Goal: Download file/media

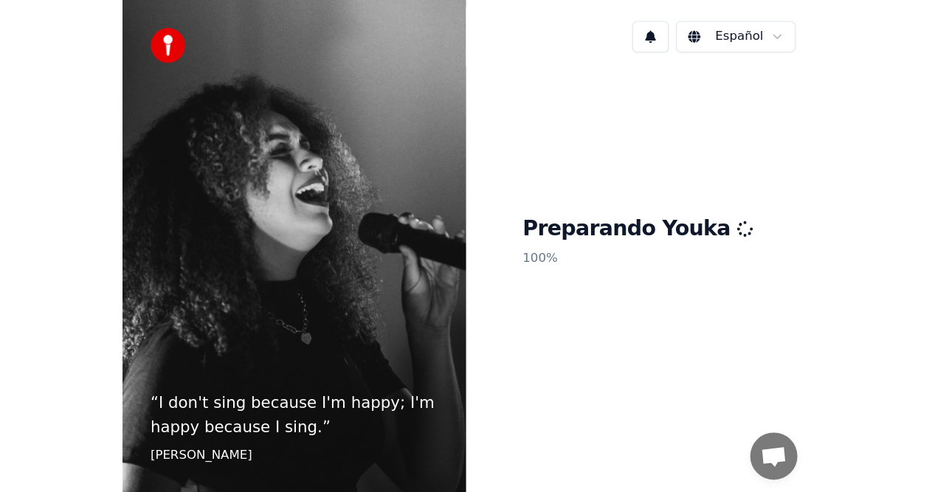
scroll to position [30, 0]
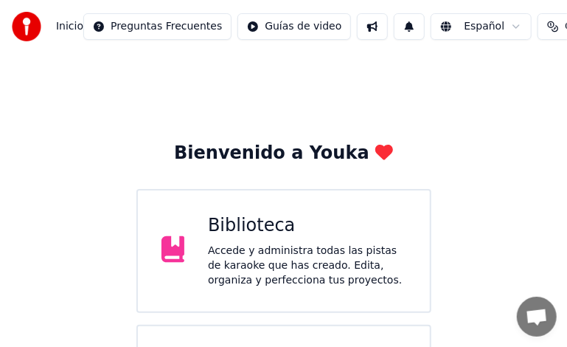
click at [218, 223] on div "Biblioteca" at bounding box center [307, 226] width 198 height 24
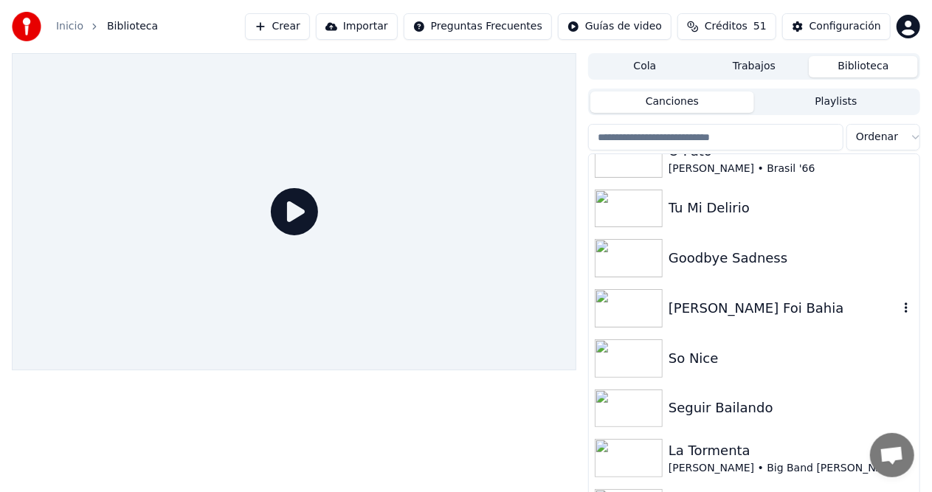
scroll to position [295, 0]
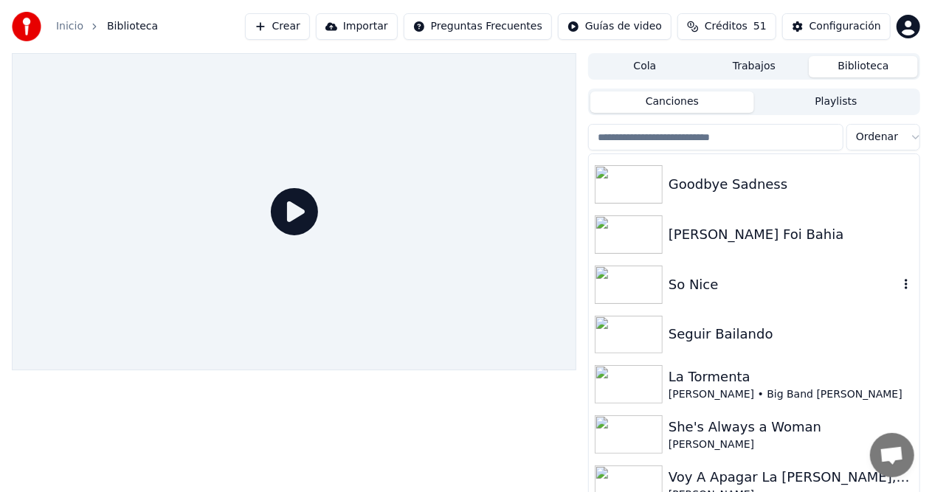
drag, startPoint x: 803, startPoint y: 267, endPoint x: 792, endPoint y: 298, distance: 32.9
click at [801, 282] on div "So Nice" at bounding box center [754, 285] width 331 height 50
click at [792, 298] on div "So Nice" at bounding box center [754, 285] width 331 height 50
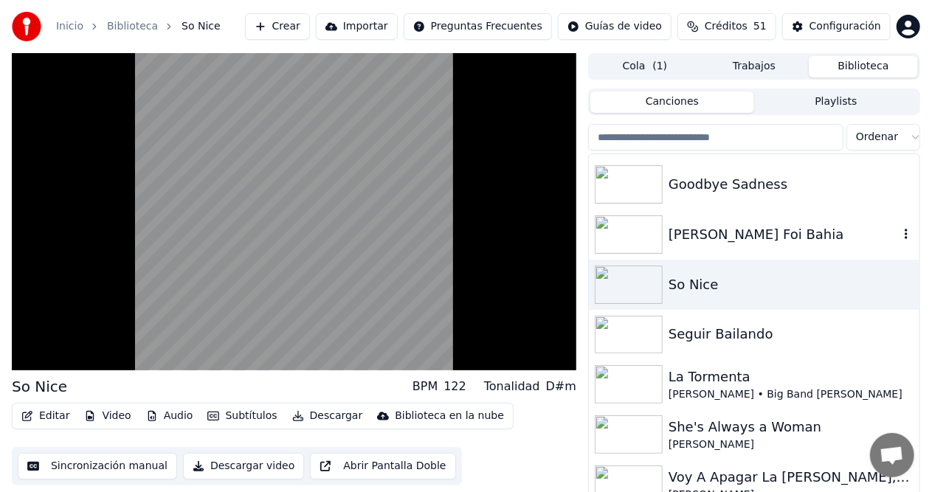
click at [720, 232] on div "[PERSON_NAME] Foi Bahia" at bounding box center [783, 234] width 230 height 21
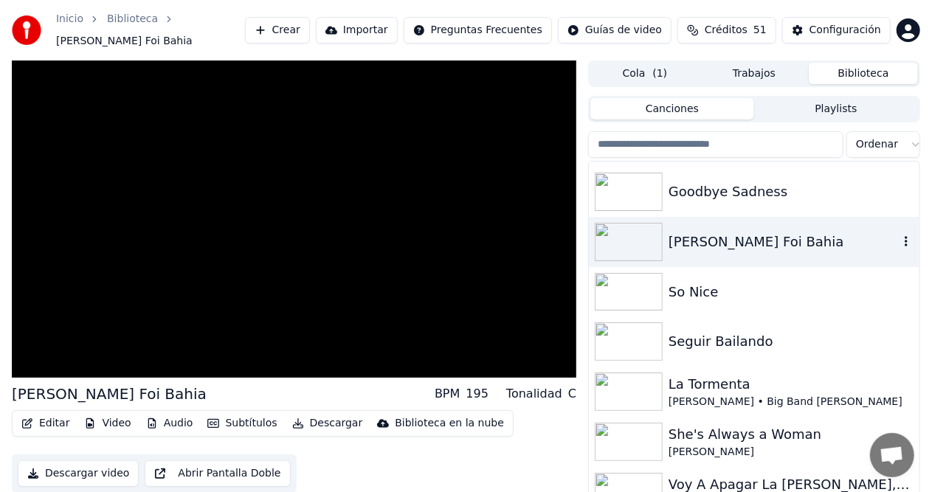
click at [720, 232] on div "[PERSON_NAME] Foi Bahia" at bounding box center [783, 242] width 230 height 21
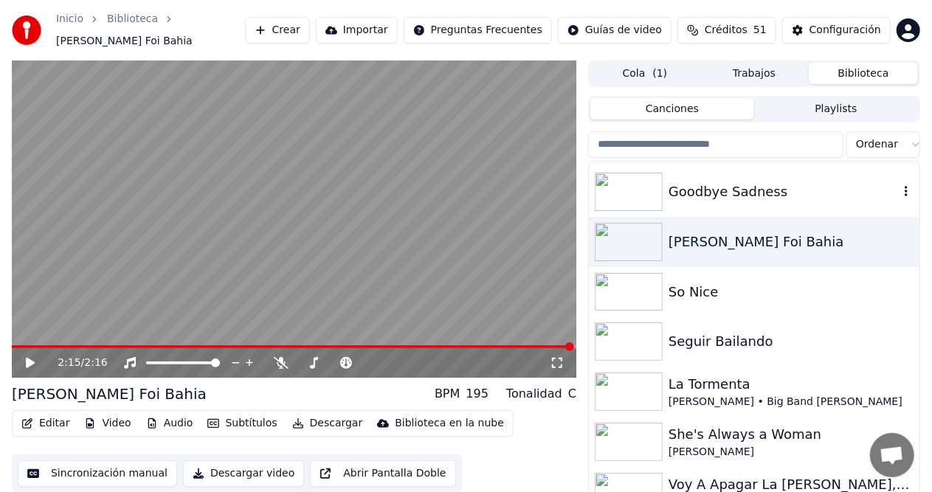
click at [735, 196] on div "Goodbye Sadness" at bounding box center [754, 192] width 331 height 50
click at [738, 196] on div "Goodbye Sadness" at bounding box center [754, 192] width 331 height 50
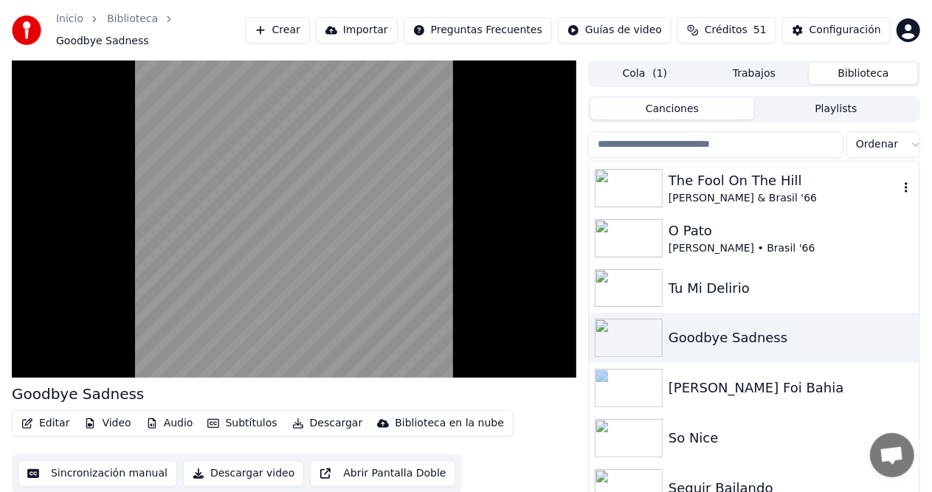
scroll to position [148, 0]
click at [683, 279] on div "Tu Mi Delirio" at bounding box center [783, 289] width 230 height 21
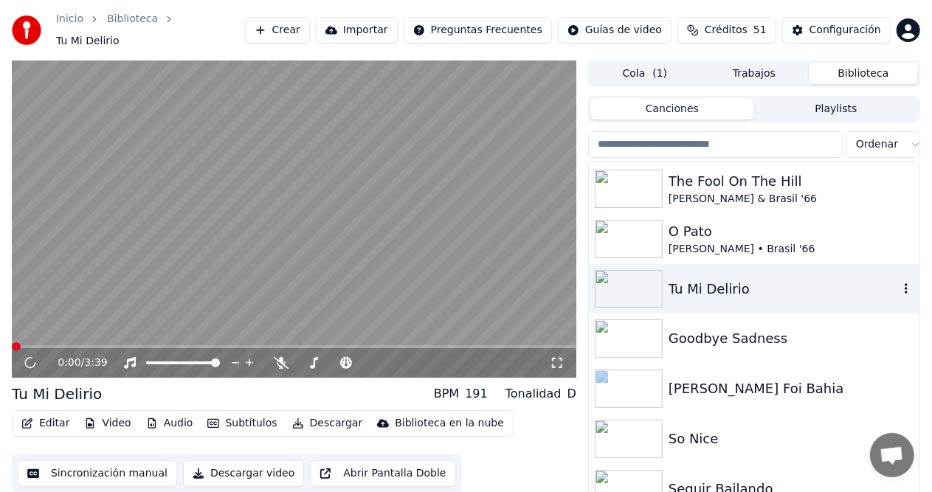
click at [684, 279] on div "Tu Mi Delirio" at bounding box center [783, 289] width 230 height 21
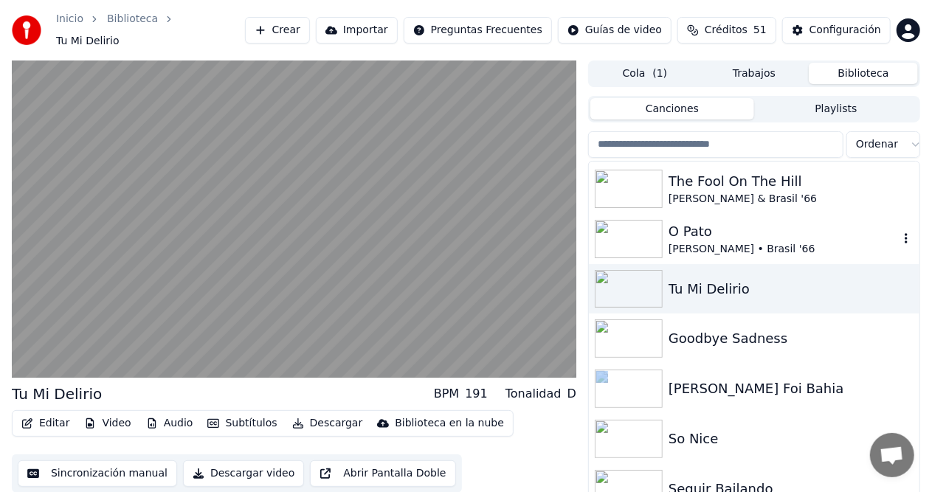
click at [705, 221] on div "O Pato" at bounding box center [783, 231] width 230 height 21
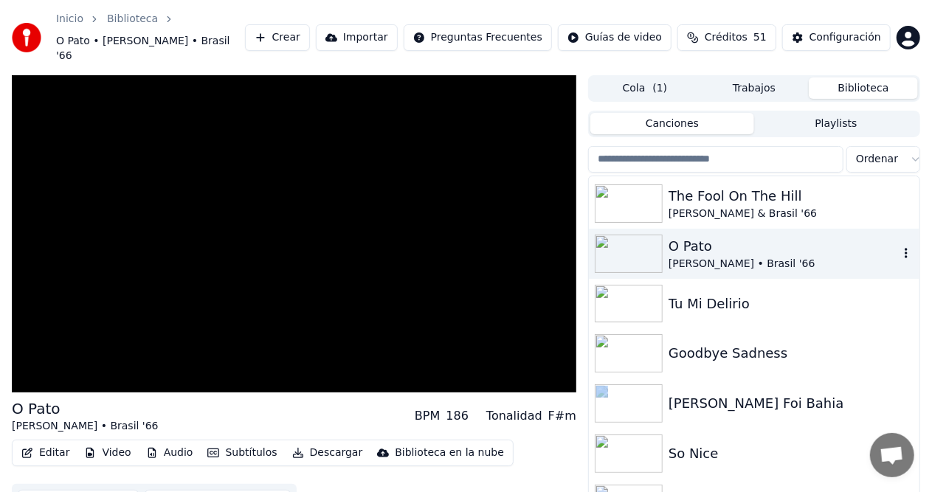
click at [705, 229] on div "O Pato [PERSON_NAME] • Brasil '66" at bounding box center [754, 254] width 331 height 50
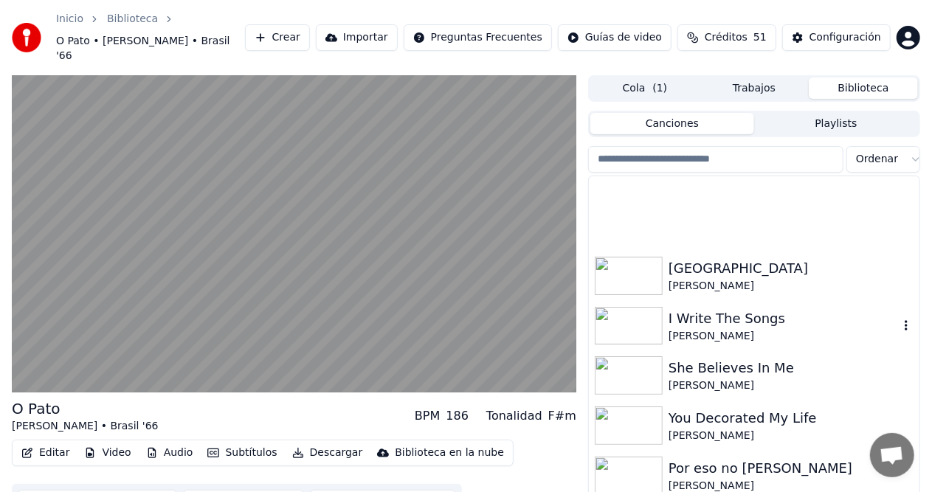
scroll to position [762, 0]
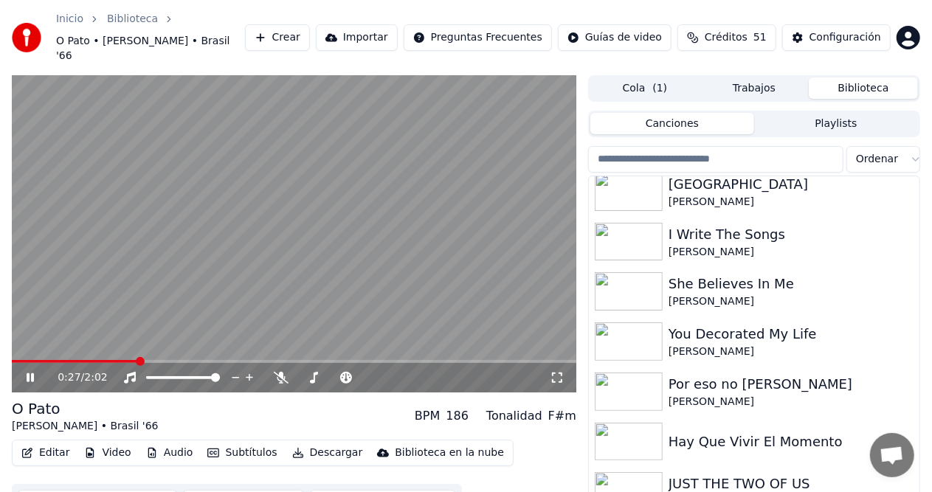
click at [234, 360] on span at bounding box center [294, 361] width 564 height 3
click at [315, 345] on video at bounding box center [294, 233] width 564 height 317
click at [33, 372] on icon at bounding box center [41, 378] width 34 height 12
click at [28, 345] on div "0:53 / 2:02" at bounding box center [294, 233] width 564 height 317
click at [26, 360] on span at bounding box center [19, 361] width 14 height 3
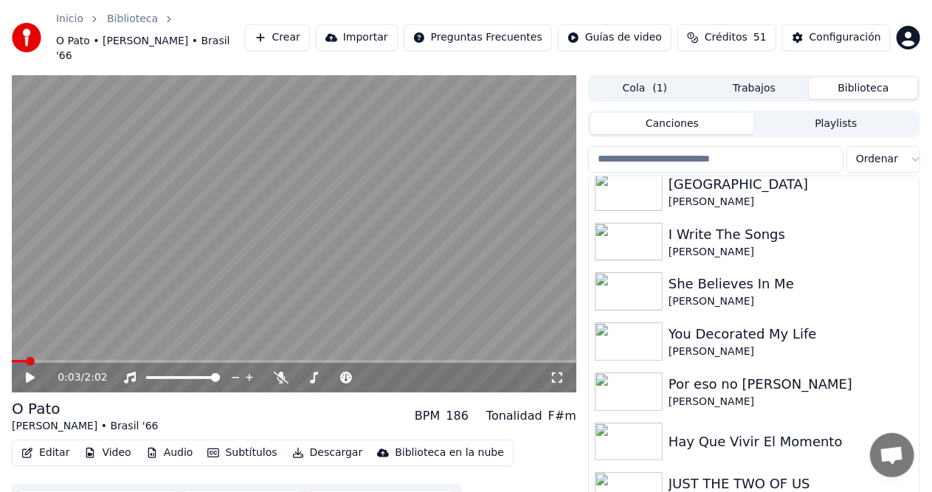
click at [27, 373] on icon at bounding box center [30, 378] width 9 height 10
click at [117, 360] on span at bounding box center [294, 361] width 564 height 3
click at [140, 360] on span at bounding box center [294, 361] width 564 height 3
click at [168, 360] on span at bounding box center [294, 361] width 564 height 3
click at [204, 344] on div "100 100" at bounding box center [198, 338] width 35 height 21
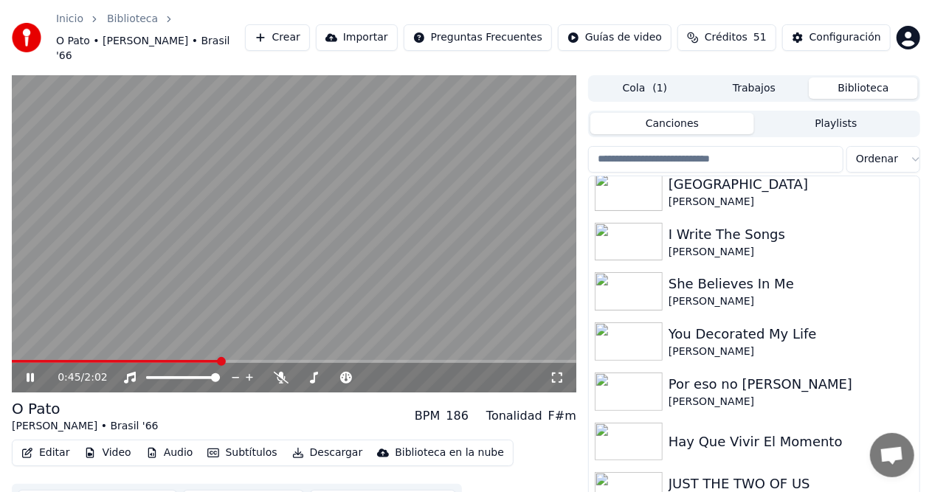
click at [220, 360] on span at bounding box center [294, 361] width 564 height 3
click at [263, 360] on span at bounding box center [294, 361] width 564 height 3
click at [69, 360] on span at bounding box center [42, 361] width 61 height 3
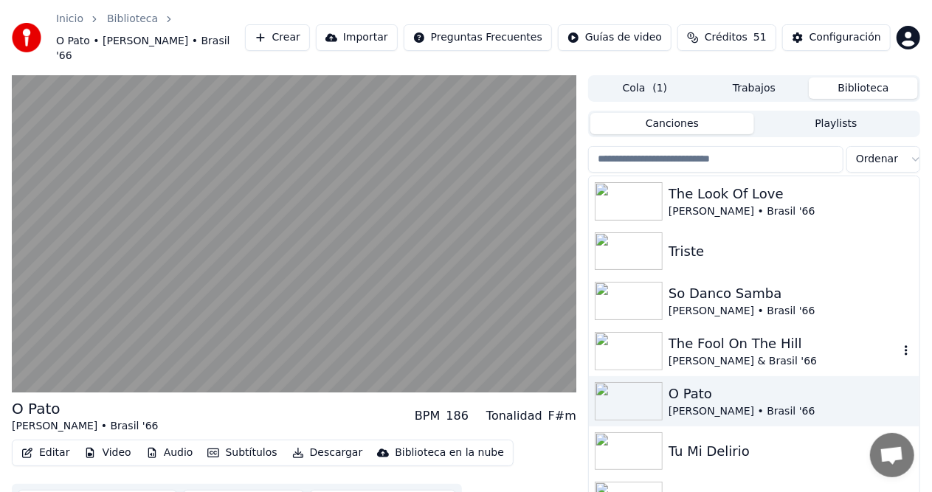
scroll to position [74, 0]
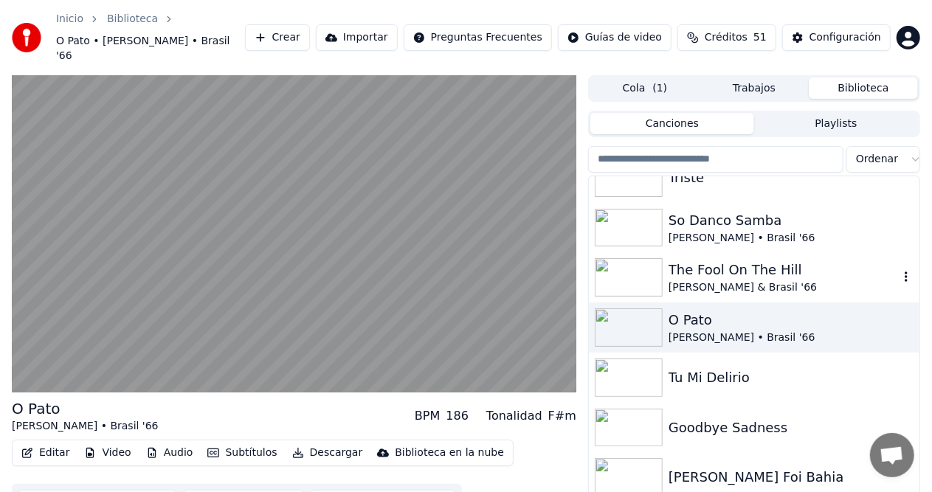
click at [700, 263] on div "The Fool On The Hill" at bounding box center [783, 270] width 230 height 21
click at [702, 263] on div "The Fool On The Hill" at bounding box center [783, 270] width 230 height 21
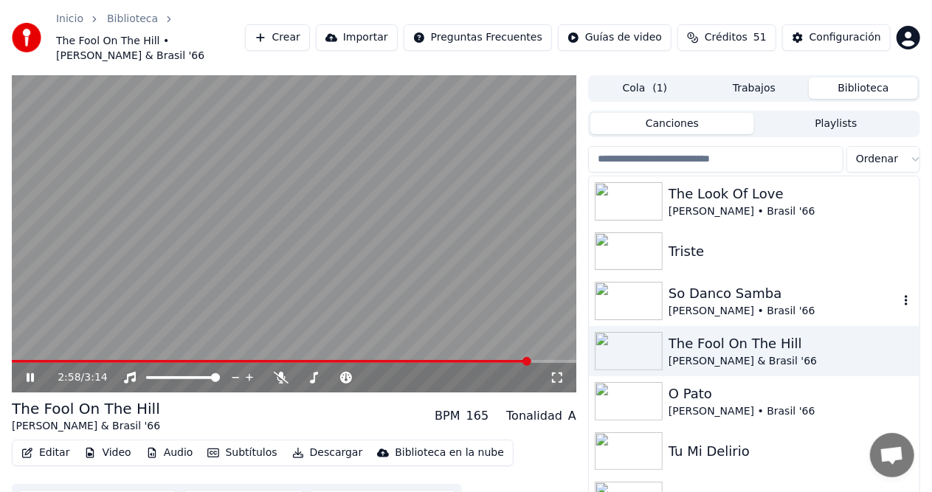
click at [735, 283] on div "So Danco Samba" at bounding box center [783, 293] width 230 height 21
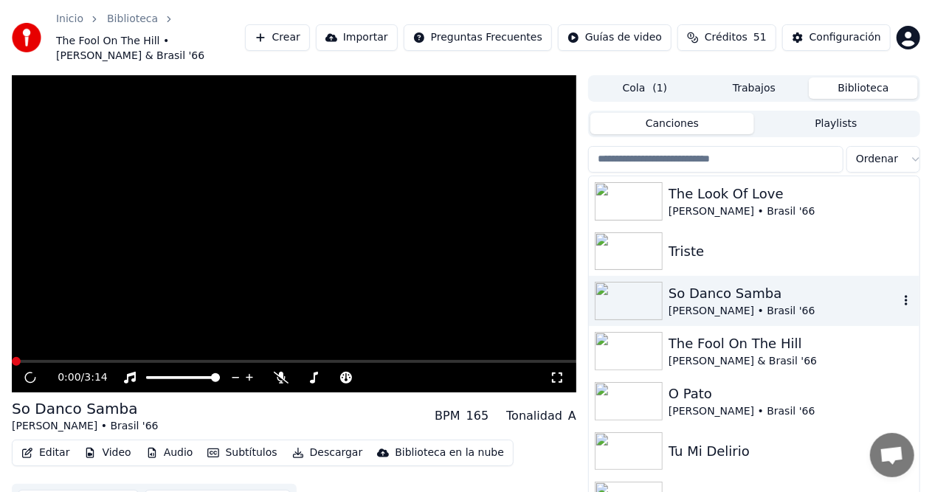
click at [735, 283] on div "So Danco Samba" at bounding box center [783, 293] width 230 height 21
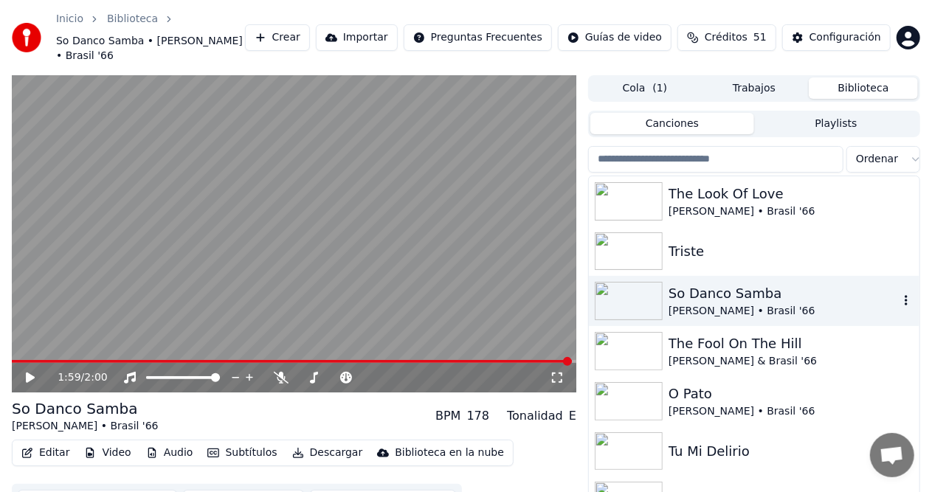
drag, startPoint x: 735, startPoint y: 280, endPoint x: 753, endPoint y: 280, distance: 17.7
click at [736, 283] on div "So Danco Samba" at bounding box center [783, 293] width 230 height 21
click at [756, 283] on div "So Danco Samba" at bounding box center [783, 293] width 230 height 21
drag, startPoint x: 781, startPoint y: 295, endPoint x: 787, endPoint y: 300, distance: 8.4
click at [787, 304] on div "[PERSON_NAME] • Brasil '66" at bounding box center [783, 311] width 230 height 15
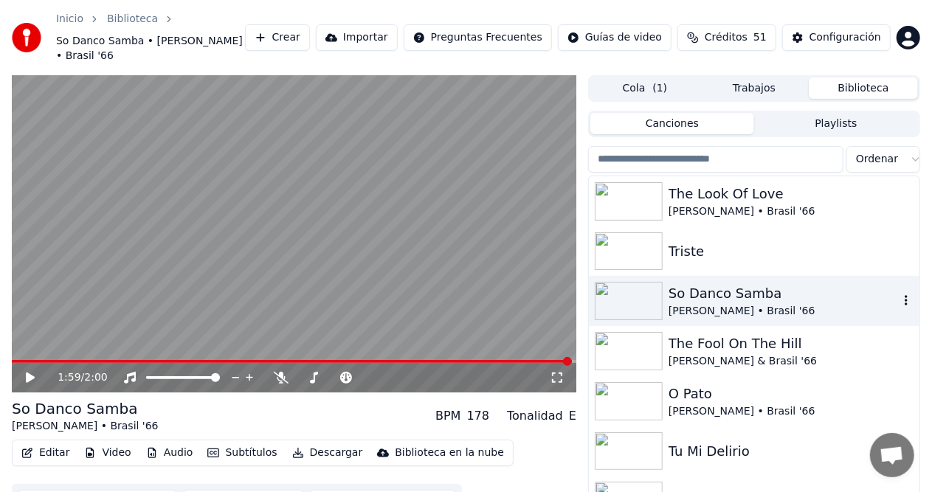
drag, startPoint x: 837, startPoint y: 298, endPoint x: 885, endPoint y: 313, distance: 49.5
click at [691, 304] on div "[PERSON_NAME] • Brasil '66" at bounding box center [783, 311] width 230 height 15
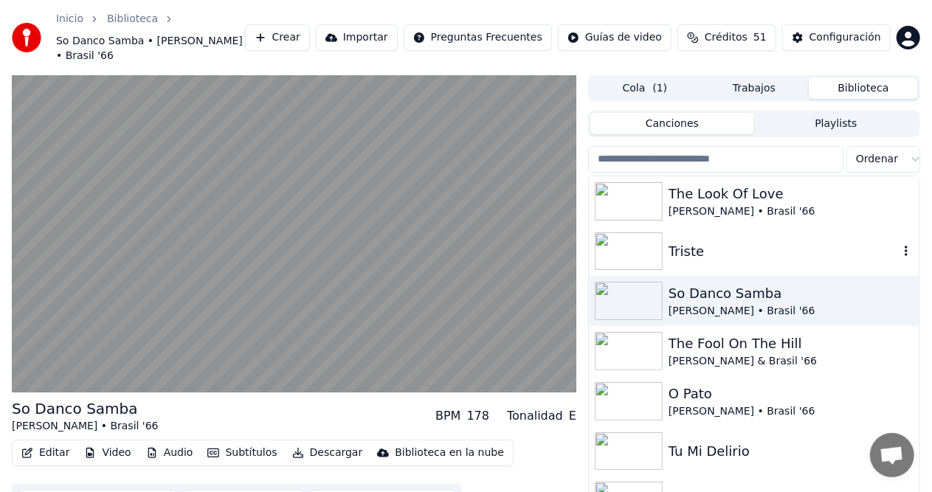
click at [681, 241] on div "Triste" at bounding box center [783, 251] width 230 height 21
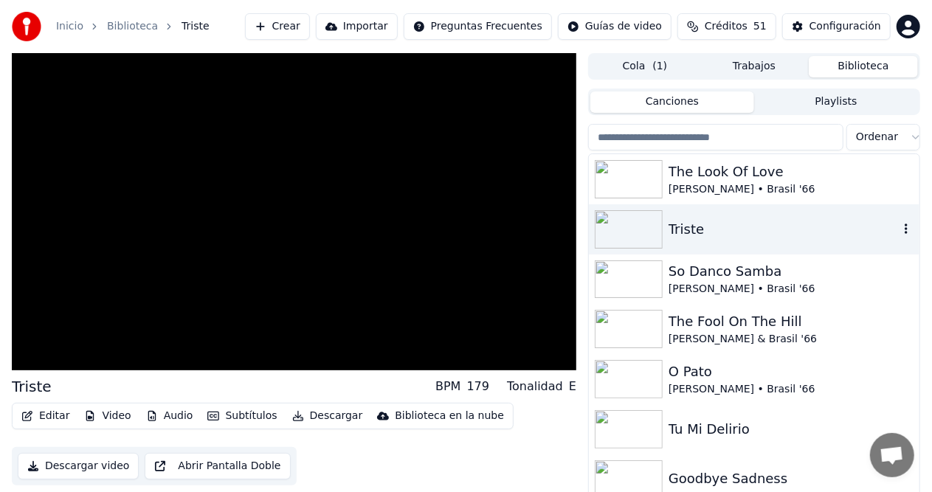
click at [681, 231] on div "Triste" at bounding box center [783, 229] width 230 height 21
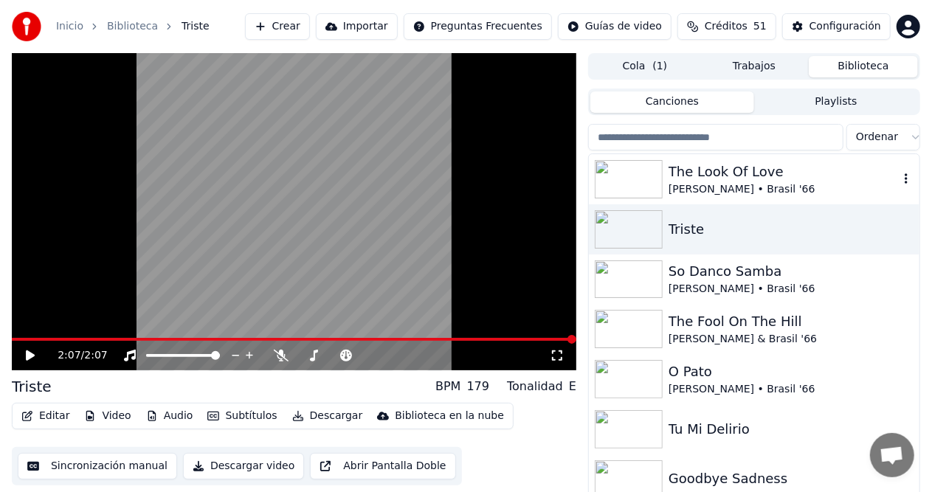
click at [793, 183] on div "[PERSON_NAME] • Brasil '66" at bounding box center [783, 189] width 230 height 15
click at [781, 173] on div "The Look Of Love" at bounding box center [783, 172] width 230 height 21
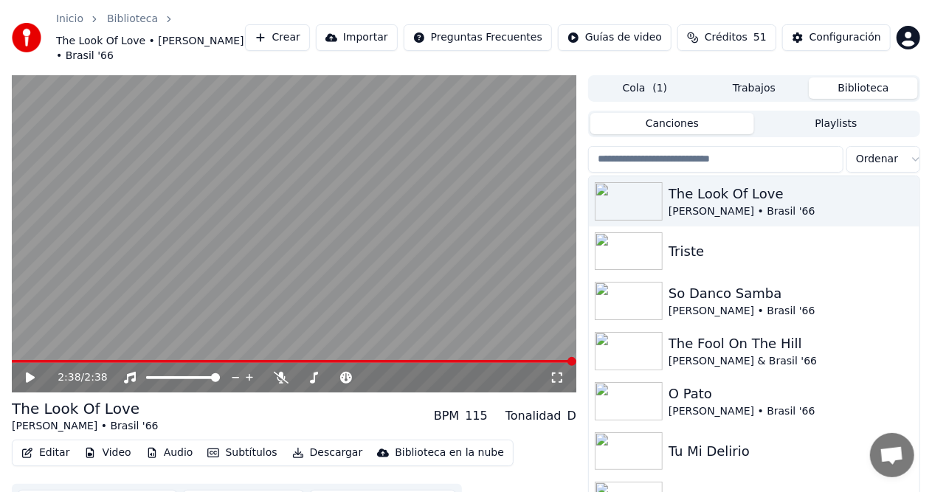
click at [311, 443] on button "Descargar" at bounding box center [327, 453] width 83 height 21
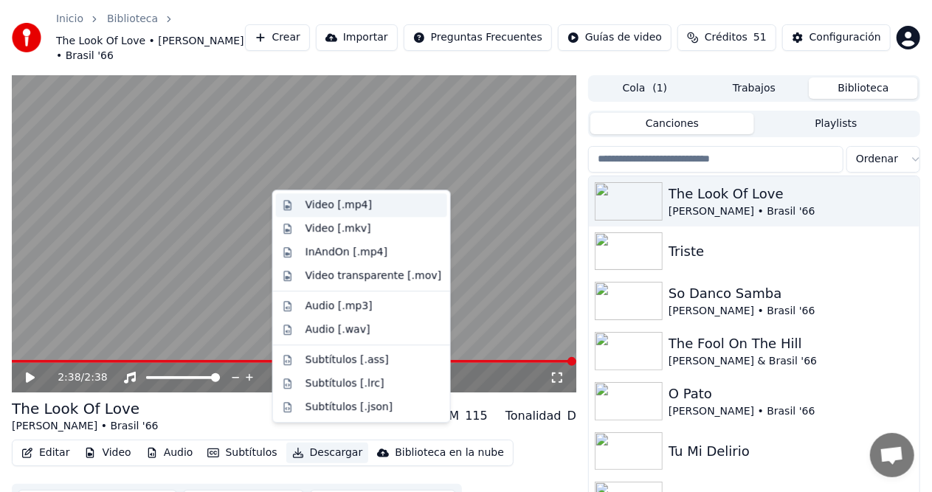
click at [319, 211] on div "Video [.mp4]" at bounding box center [338, 205] width 66 height 15
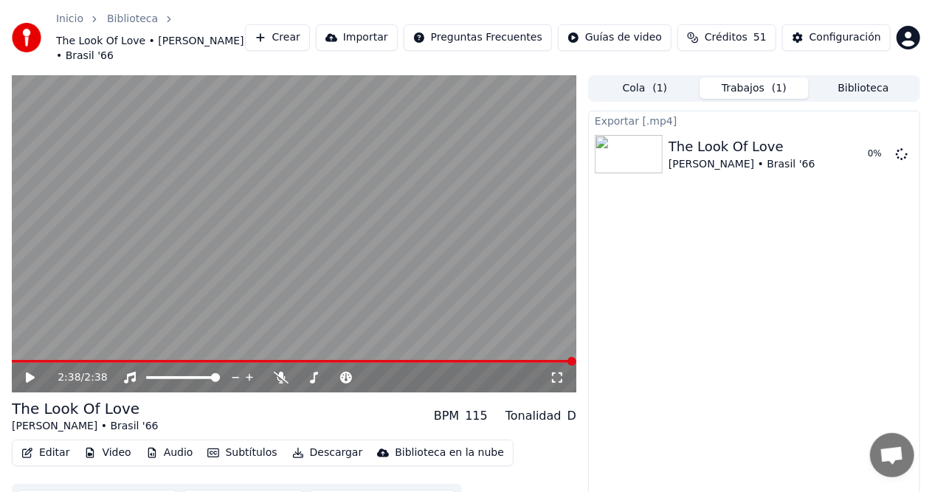
click at [874, 77] on button "Biblioteca" at bounding box center [863, 87] width 109 height 21
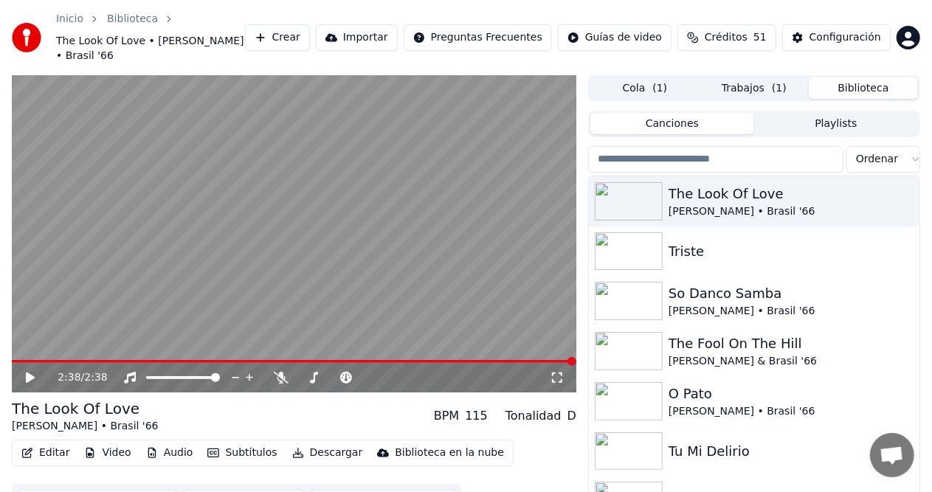
click at [620, 77] on button "Cola ( 1 )" at bounding box center [644, 87] width 109 height 21
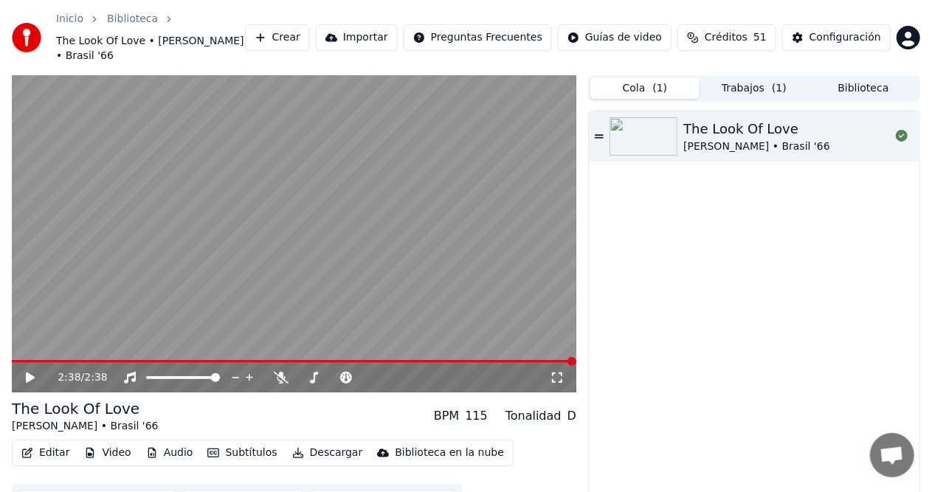
click at [843, 77] on button "Biblioteca" at bounding box center [863, 87] width 109 height 21
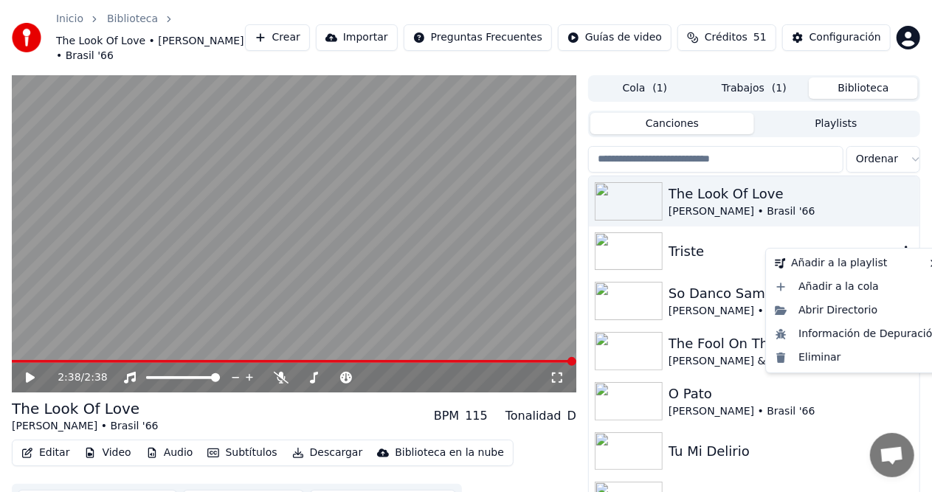
click at [905, 246] on icon "button" at bounding box center [906, 251] width 3 height 10
drag, startPoint x: 823, startPoint y: 221, endPoint x: 767, endPoint y: 233, distance: 57.3
click at [822, 227] on div "Triste" at bounding box center [754, 252] width 331 height 50
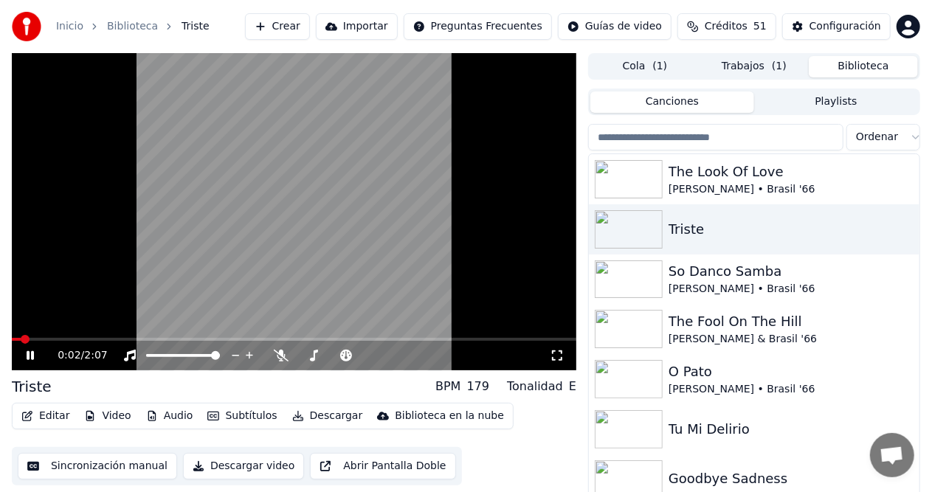
click at [27, 359] on icon at bounding box center [41, 356] width 34 height 12
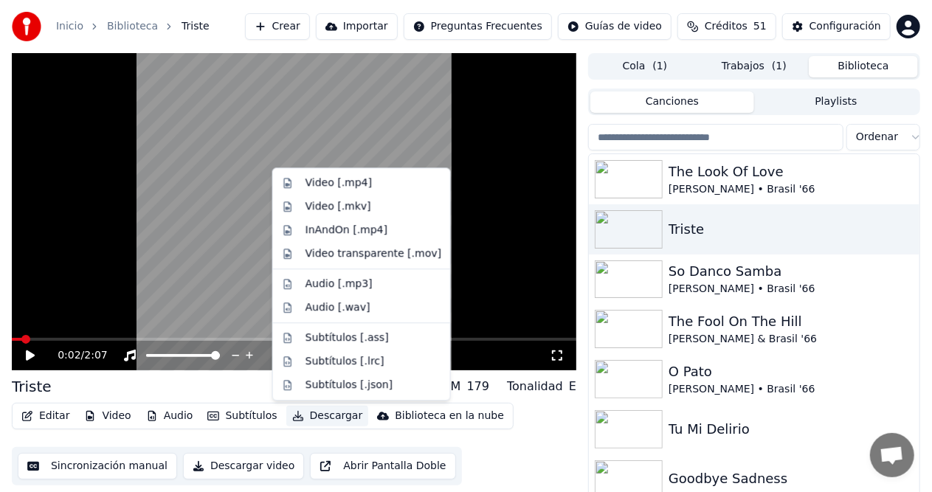
click at [328, 418] on button "Descargar" at bounding box center [327, 416] width 83 height 21
click at [321, 190] on div "Video [.mp4]" at bounding box center [361, 183] width 171 height 24
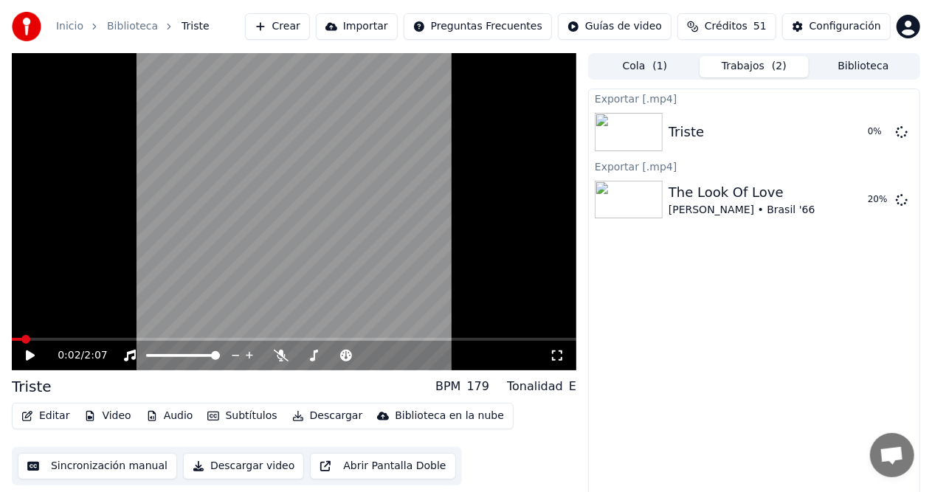
click at [856, 68] on button "Biblioteca" at bounding box center [863, 66] width 109 height 21
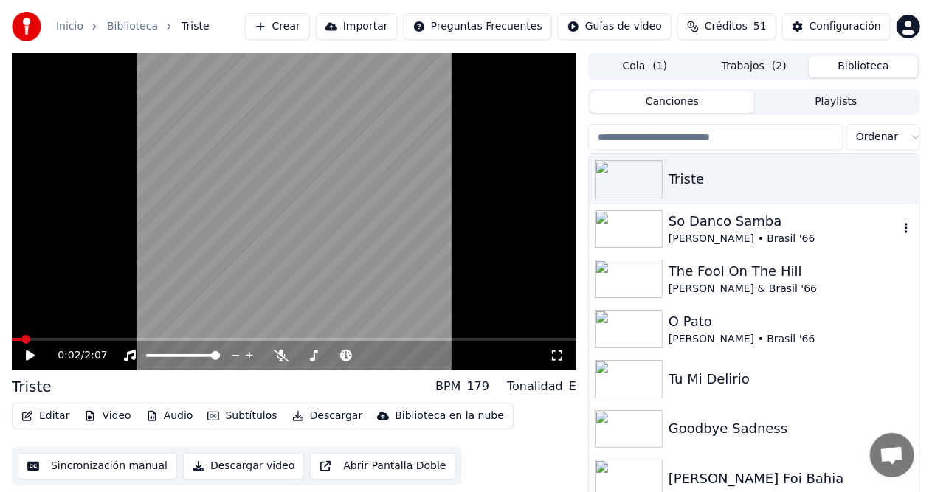
scroll to position [74, 0]
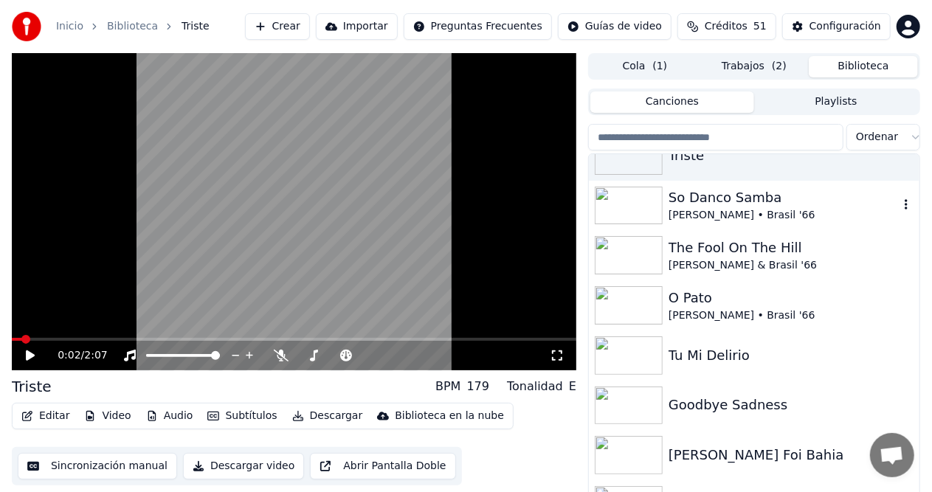
click at [699, 203] on div "So Danco Samba" at bounding box center [783, 197] width 230 height 21
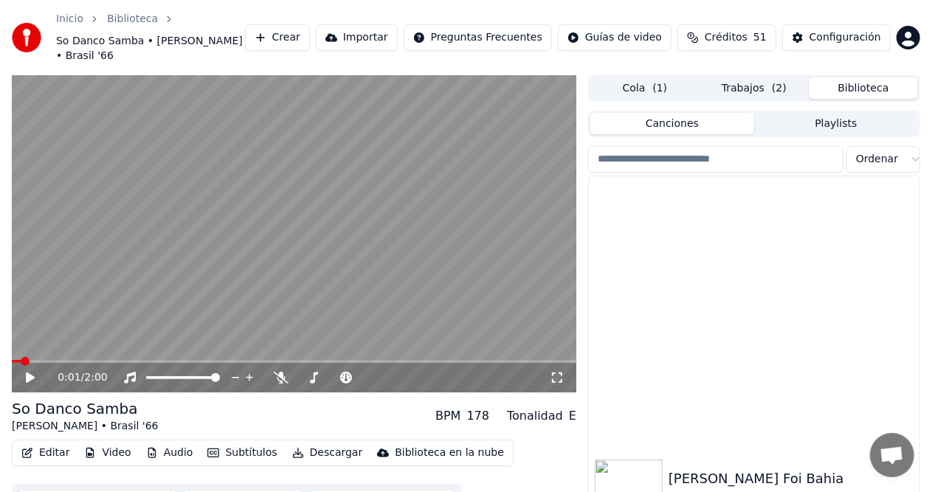
scroll to position [395, 0]
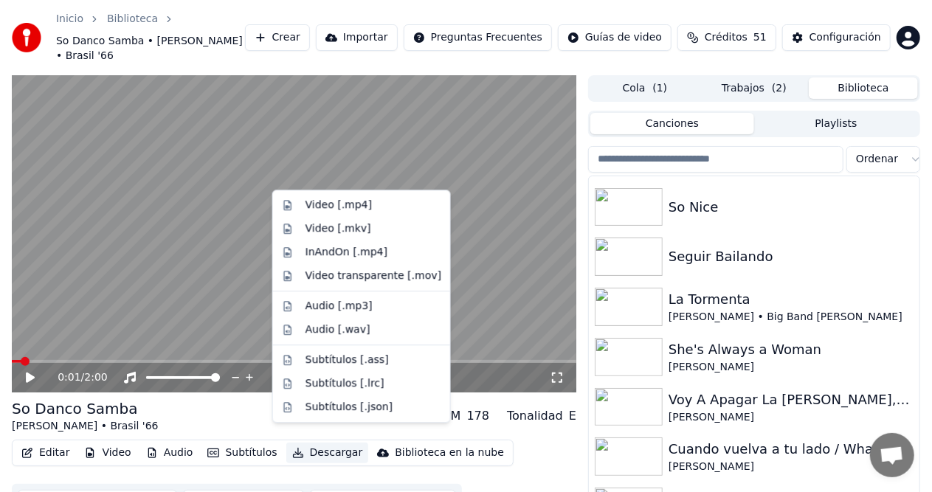
click at [322, 443] on button "Descargar" at bounding box center [327, 453] width 83 height 21
click at [322, 207] on div "Video [.mp4]" at bounding box center [338, 205] width 66 height 15
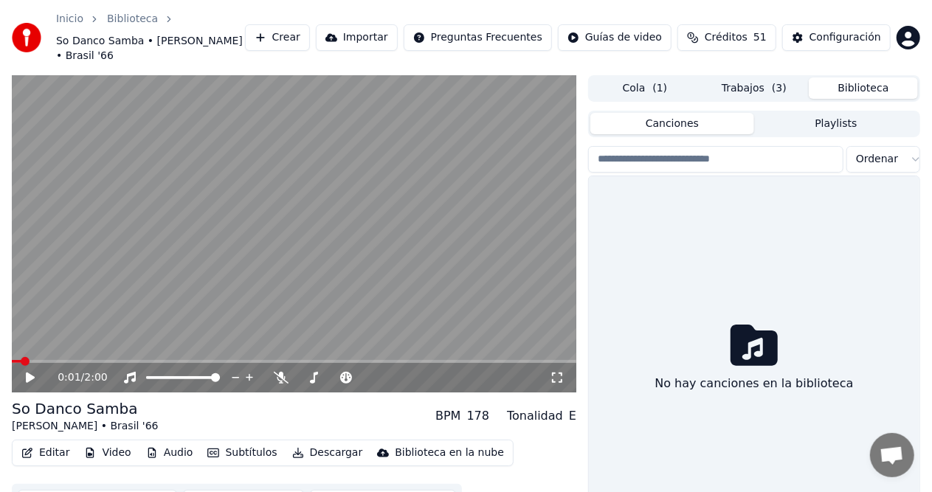
click at [846, 80] on button "Biblioteca" at bounding box center [863, 87] width 109 height 21
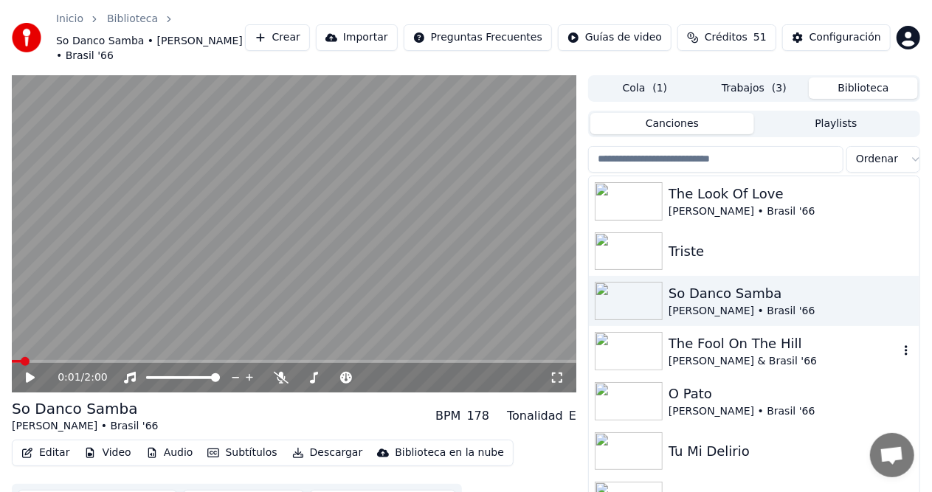
click at [702, 333] on div "The Fool On The Hill" at bounding box center [783, 343] width 230 height 21
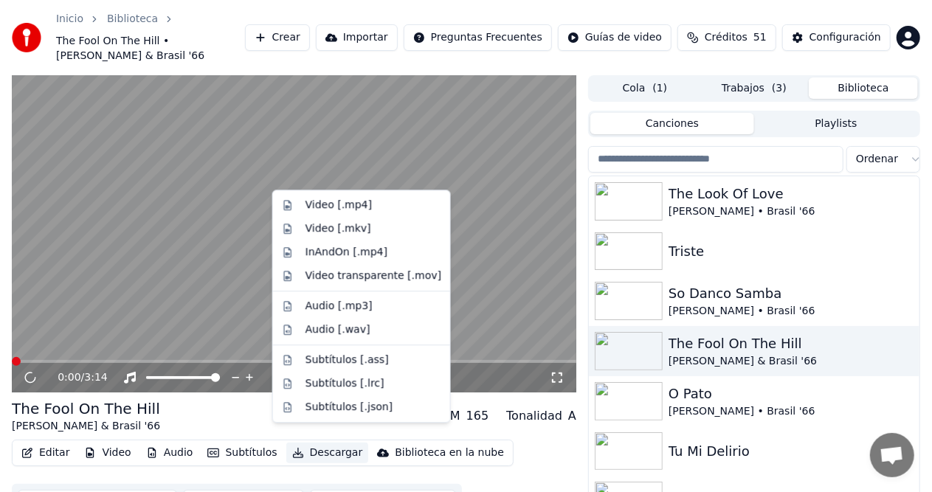
click at [336, 443] on button "Descargar" at bounding box center [327, 453] width 83 height 21
click at [354, 201] on div "Video [.mp4]" at bounding box center [338, 205] width 66 height 15
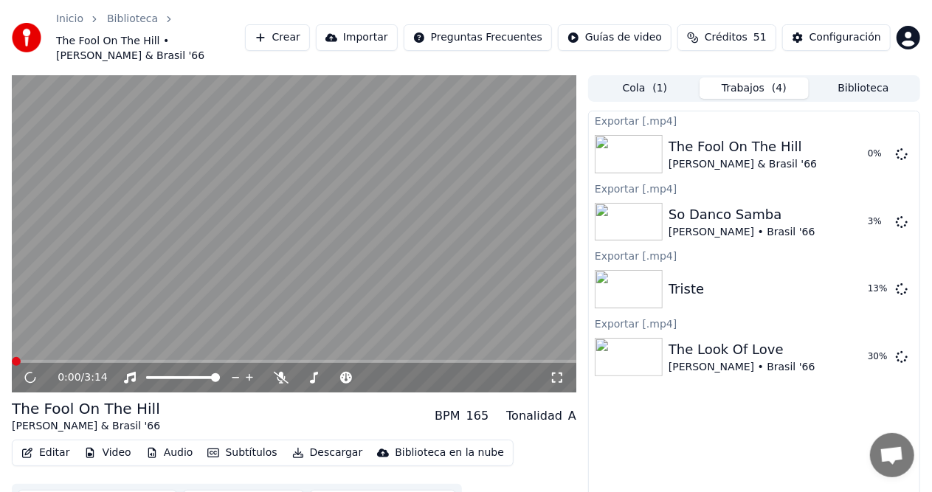
click at [862, 79] on button "Biblioteca" at bounding box center [863, 87] width 109 height 21
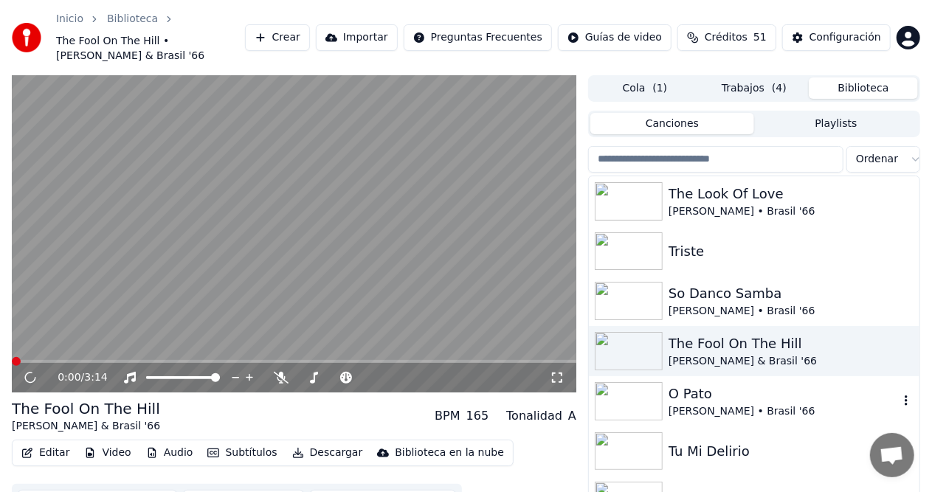
click at [710, 384] on div "O Pato" at bounding box center [783, 394] width 230 height 21
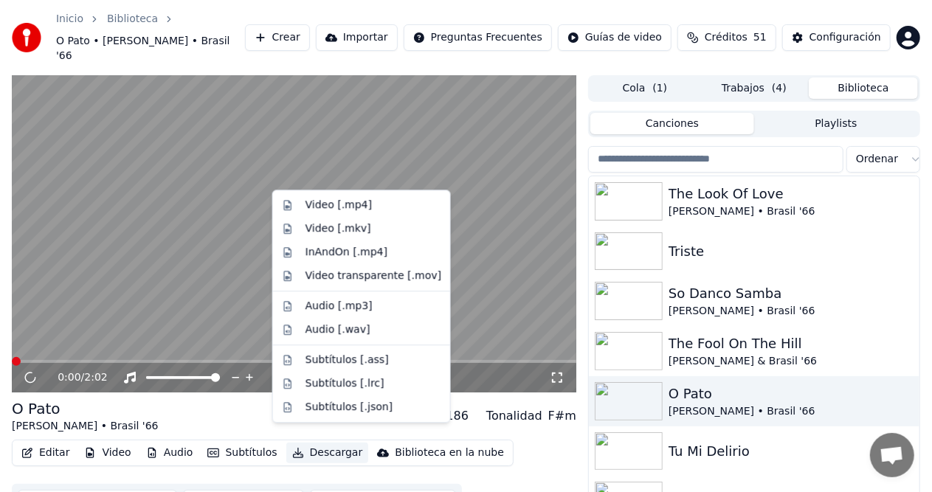
click at [331, 443] on button "Descargar" at bounding box center [327, 453] width 83 height 21
click at [372, 204] on div "Video [.mp4]" at bounding box center [373, 205] width 136 height 15
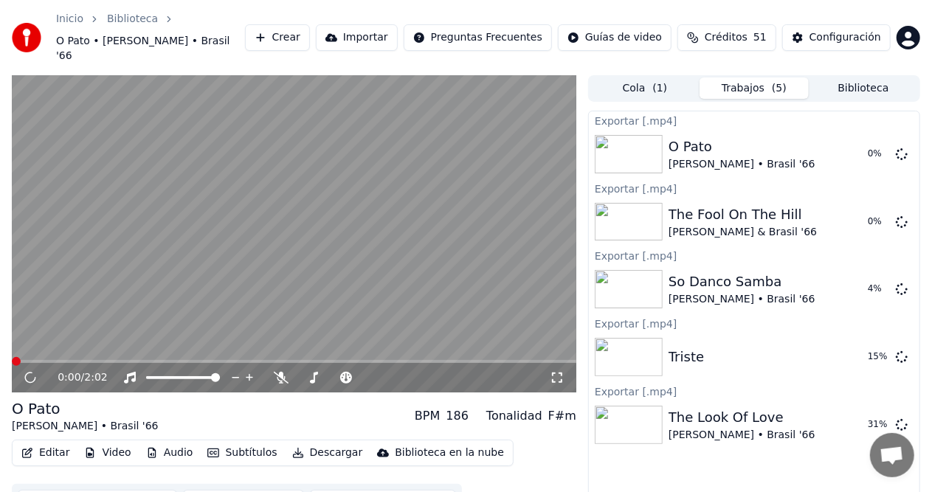
click at [780, 81] on span "( 5 )" at bounding box center [779, 88] width 15 height 15
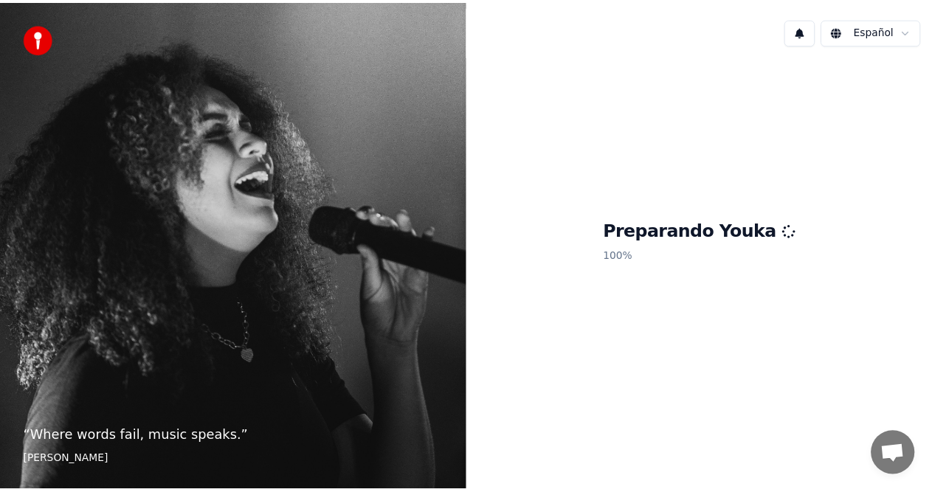
scroll to position [30, 0]
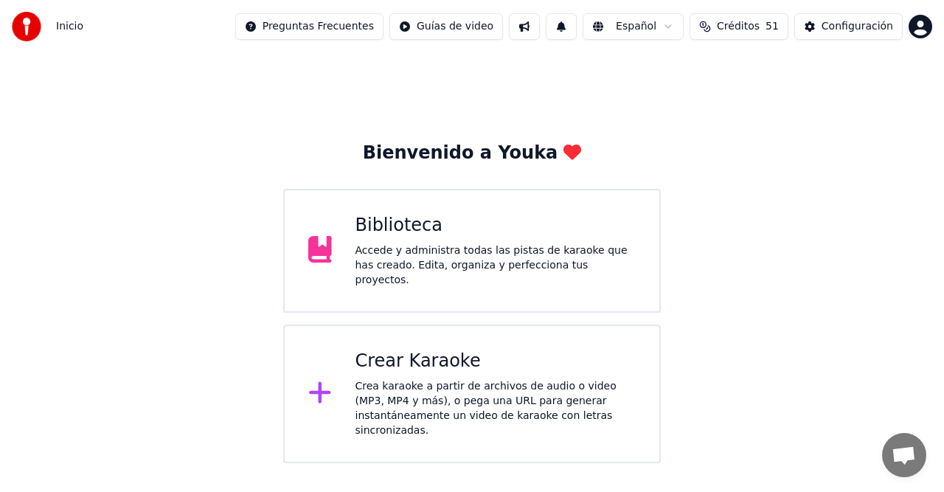
click at [372, 230] on div "Biblioteca" at bounding box center [496, 226] width 281 height 24
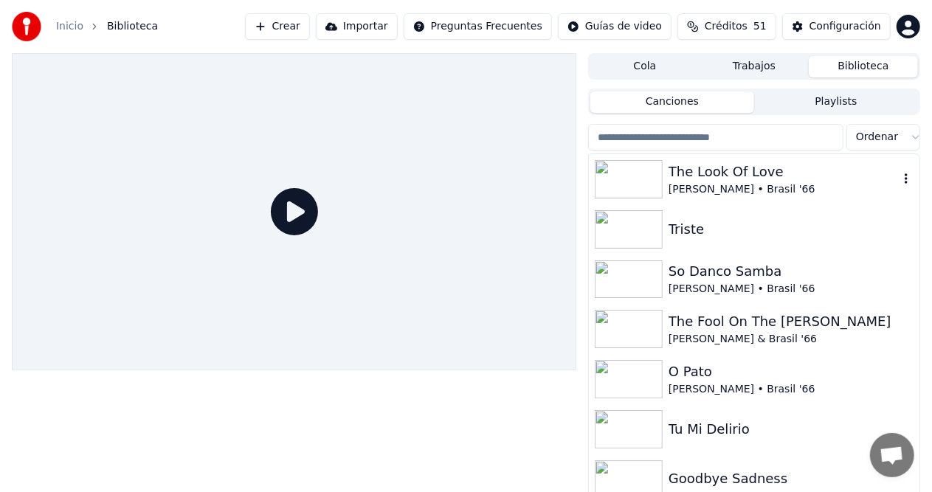
click at [701, 166] on div "The Look Of Love" at bounding box center [783, 172] width 230 height 21
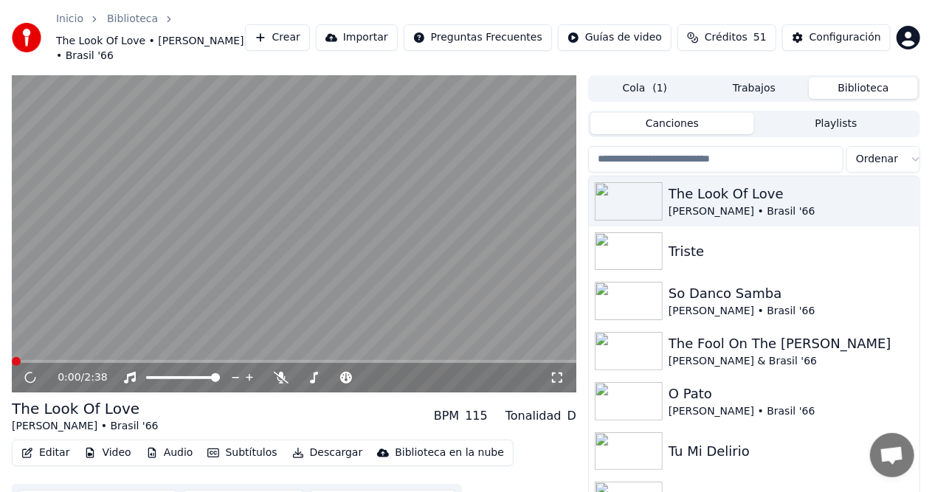
click at [315, 444] on button "Descargar" at bounding box center [327, 453] width 83 height 21
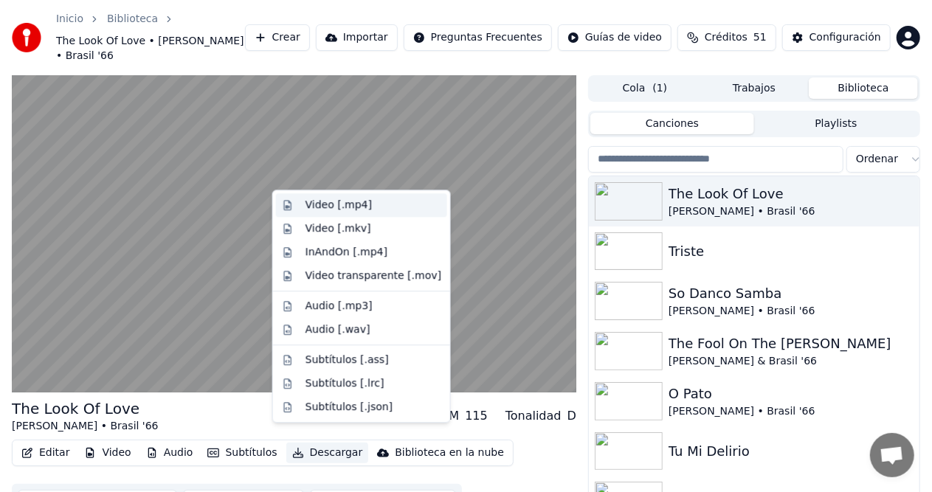
click at [317, 201] on div "Video [.mp4]" at bounding box center [338, 205] width 66 height 15
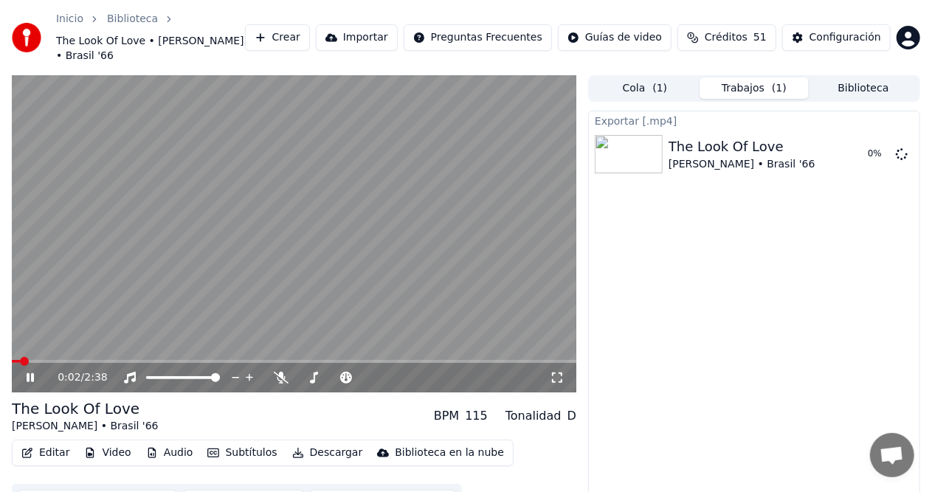
click at [28, 373] on icon at bounding box center [30, 377] width 7 height 9
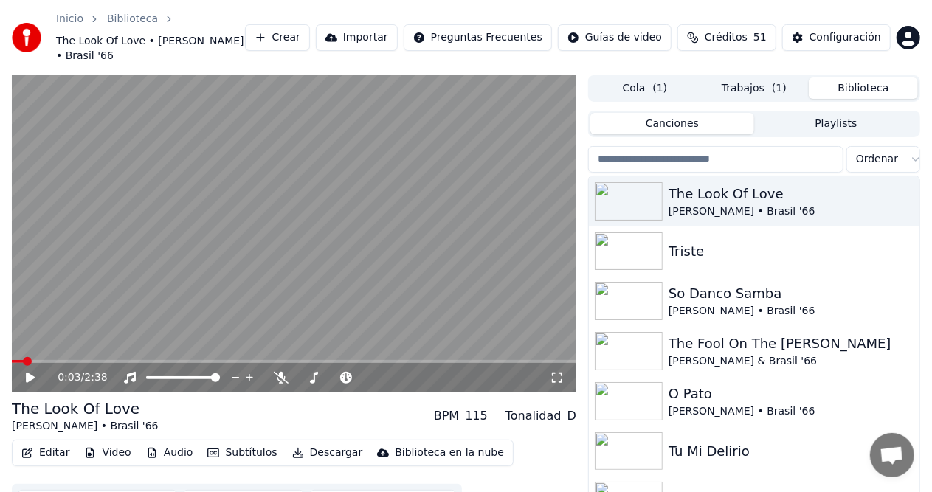
click at [859, 77] on button "Biblioteca" at bounding box center [863, 87] width 109 height 21
click at [750, 241] on div "Triste" at bounding box center [783, 251] width 230 height 21
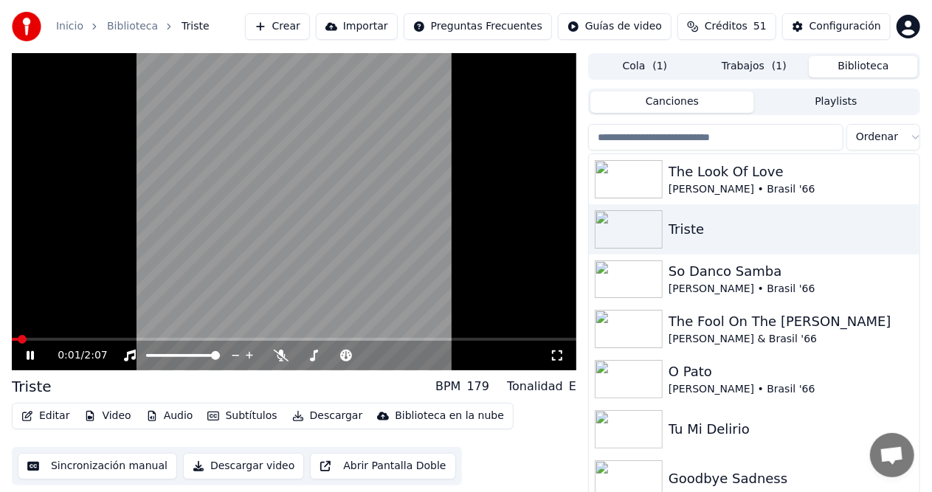
click at [32, 356] on icon at bounding box center [30, 355] width 7 height 9
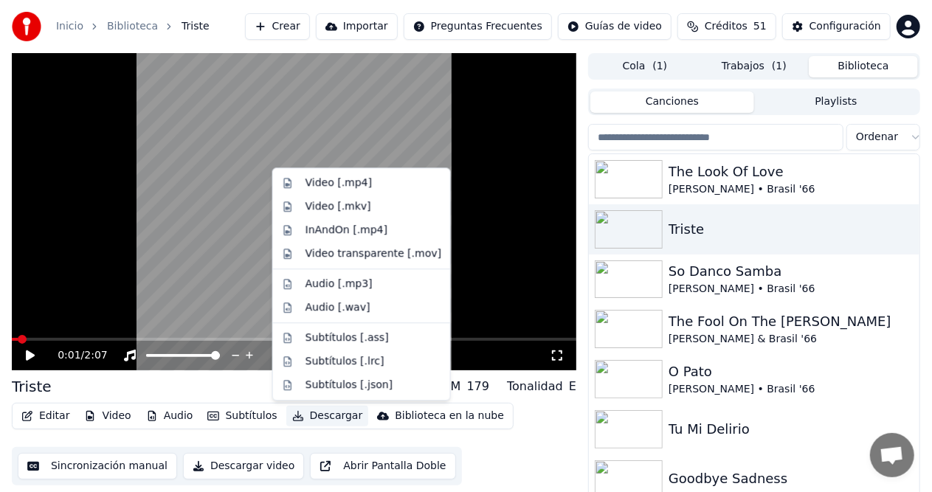
click at [326, 419] on button "Descargar" at bounding box center [327, 416] width 83 height 21
click at [338, 192] on div "Video [.mp4]" at bounding box center [361, 183] width 171 height 24
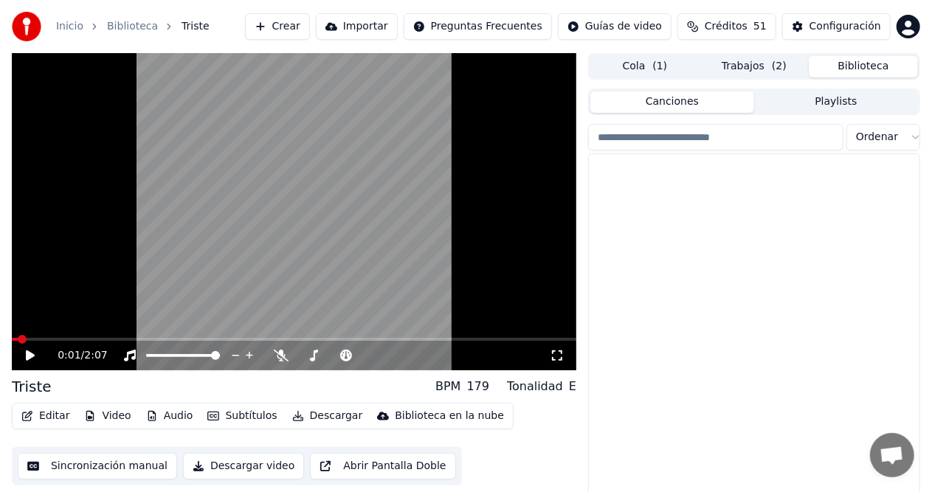
click at [885, 65] on button "Biblioteca" at bounding box center [863, 66] width 109 height 21
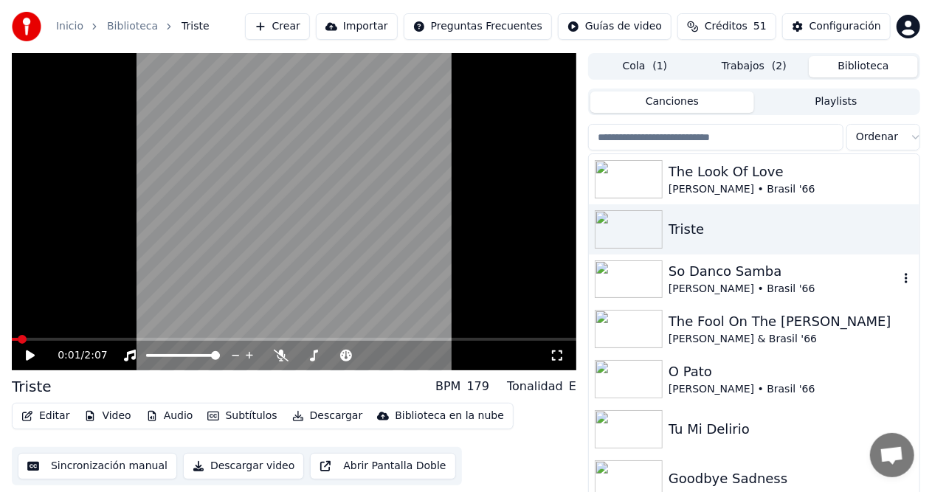
click at [717, 279] on div "So Danco Samba" at bounding box center [783, 271] width 230 height 21
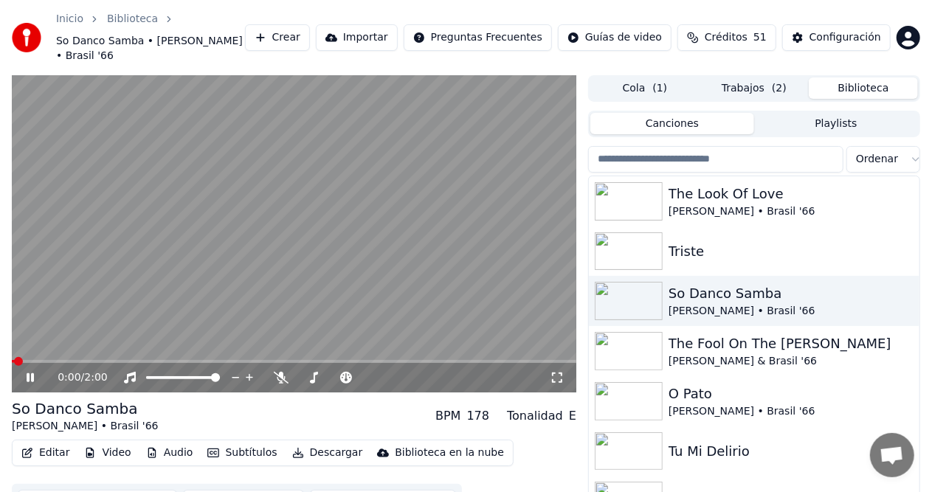
drag, startPoint x: 30, startPoint y: 363, endPoint x: 0, endPoint y: 406, distance: 52.0
click at [30, 372] on icon at bounding box center [41, 378] width 34 height 12
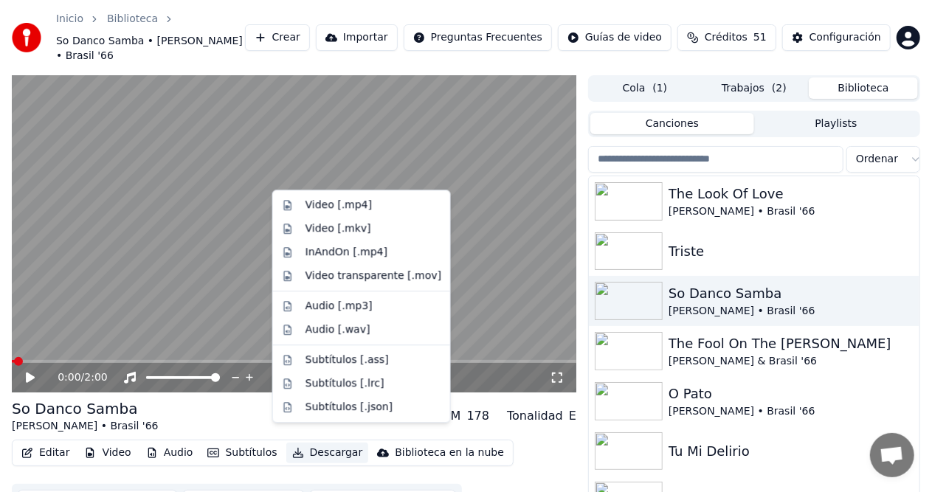
click at [333, 443] on button "Descargar" at bounding box center [327, 453] width 83 height 21
click at [319, 199] on div "Video [.mp4]" at bounding box center [338, 205] width 66 height 15
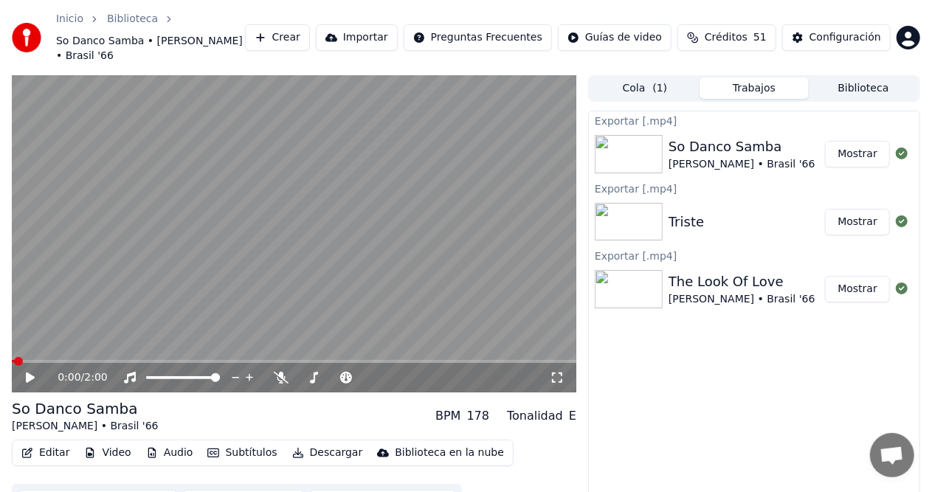
drag, startPoint x: 872, startPoint y: 72, endPoint x: 844, endPoint y: 83, distance: 30.1
click at [872, 77] on button "Biblioteca" at bounding box center [863, 87] width 109 height 21
click at [844, 77] on button "Biblioteca" at bounding box center [863, 87] width 109 height 21
click at [844, 83] on button "Biblioteca" at bounding box center [863, 87] width 109 height 21
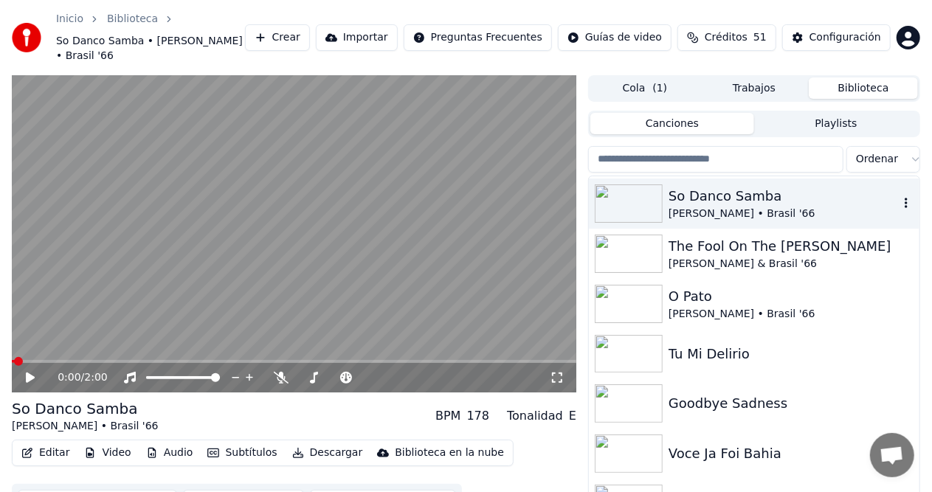
scroll to position [74, 0]
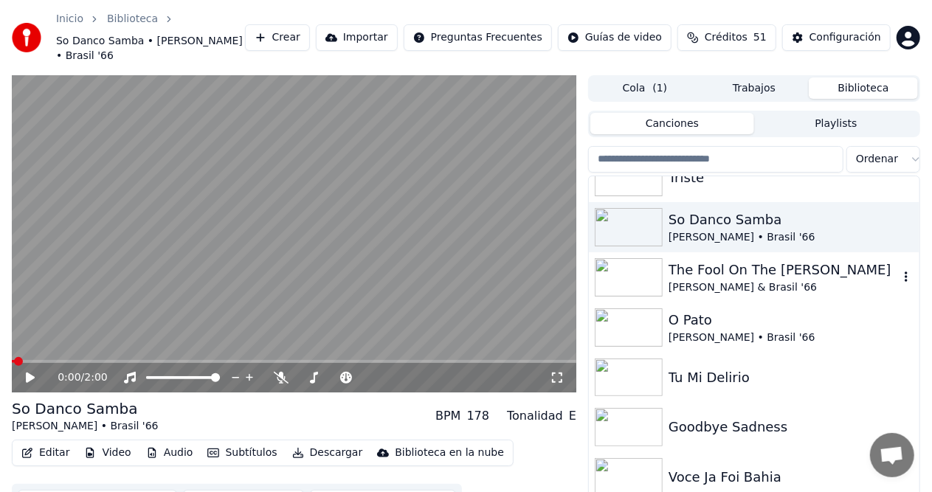
click at [688, 260] on div "The Fool On The Hill" at bounding box center [783, 270] width 230 height 21
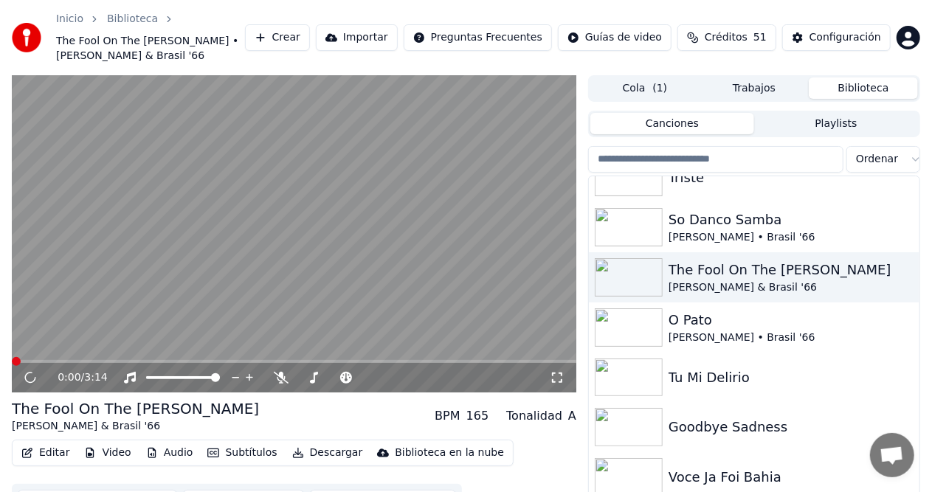
click at [323, 443] on button "Descargar" at bounding box center [327, 453] width 83 height 21
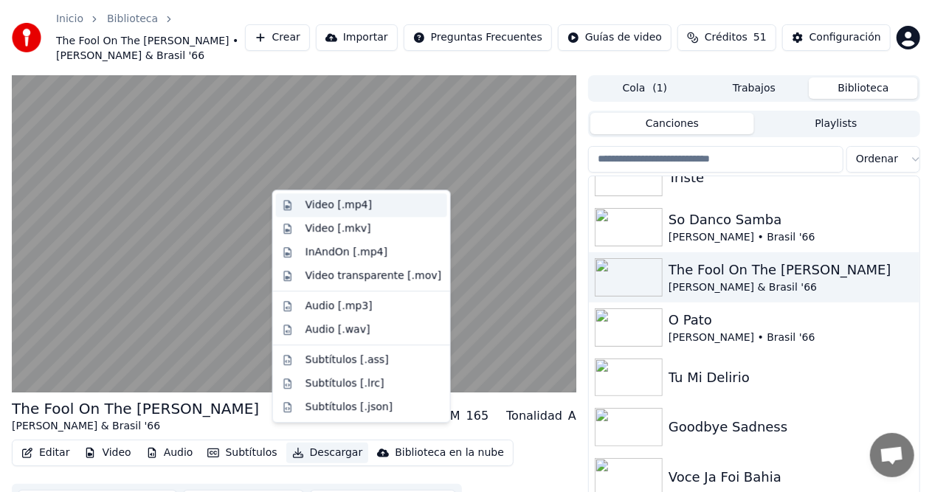
drag, startPoint x: 317, startPoint y: 204, endPoint x: 341, endPoint y: 279, distance: 79.1
click at [317, 205] on div "Video [.mp4]" at bounding box center [338, 205] width 66 height 15
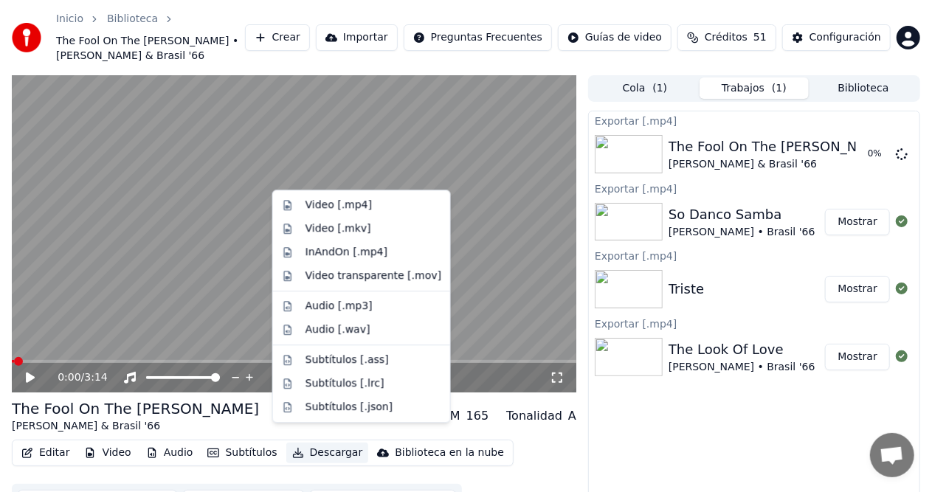
click at [865, 77] on button "Biblioteca" at bounding box center [863, 87] width 109 height 21
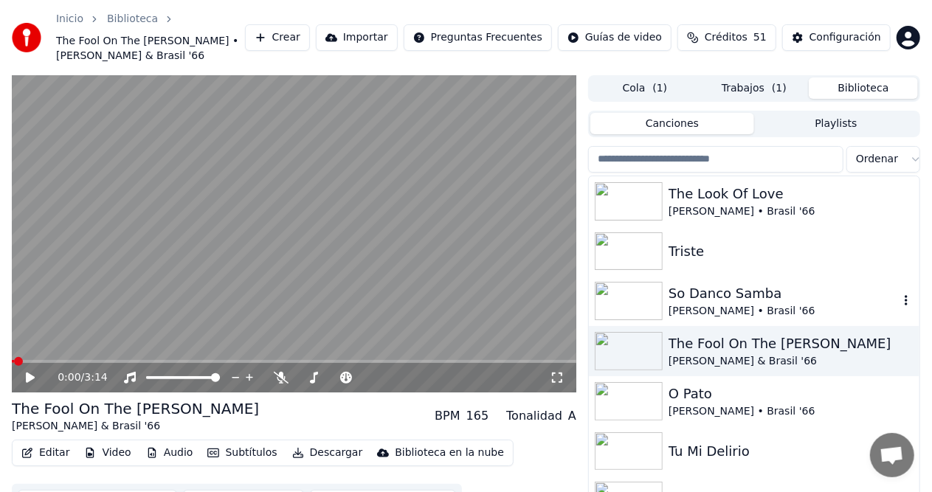
scroll to position [74, 0]
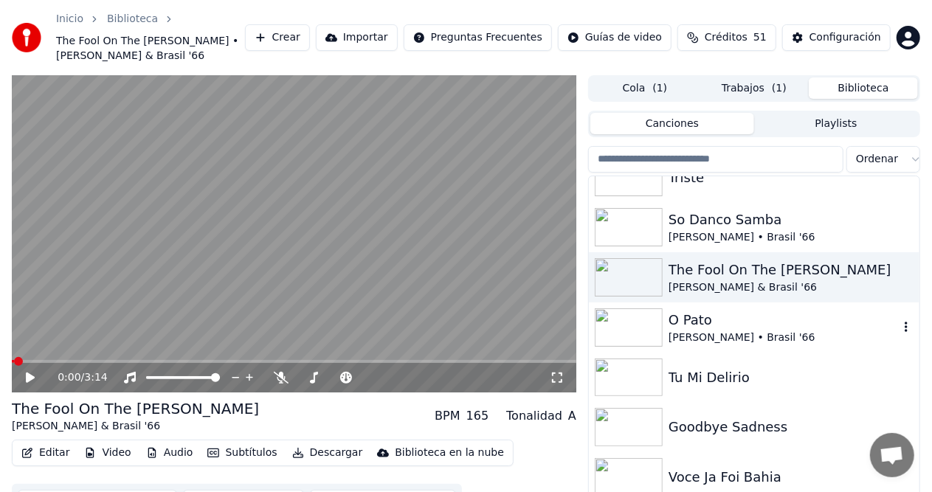
click at [710, 310] on div "O Pato" at bounding box center [783, 320] width 230 height 21
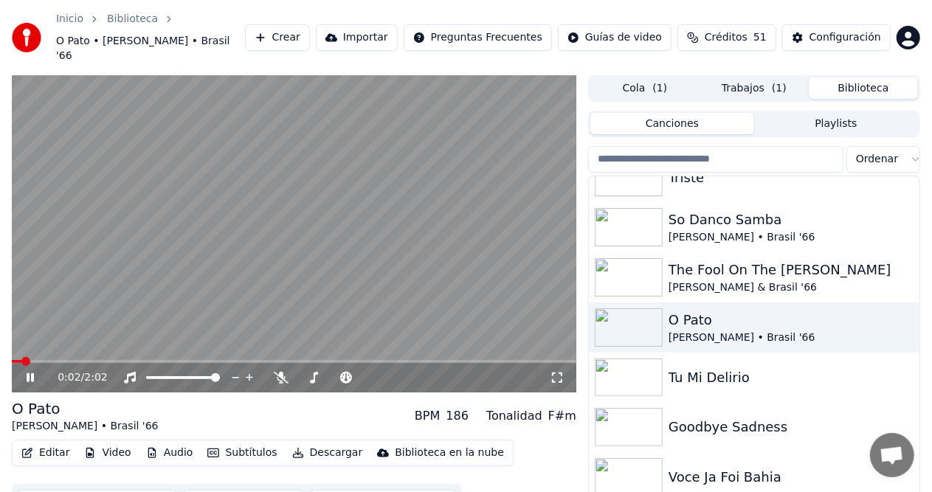
drag, startPoint x: 35, startPoint y: 361, endPoint x: 54, endPoint y: 371, distance: 21.1
click at [45, 372] on icon at bounding box center [41, 378] width 34 height 12
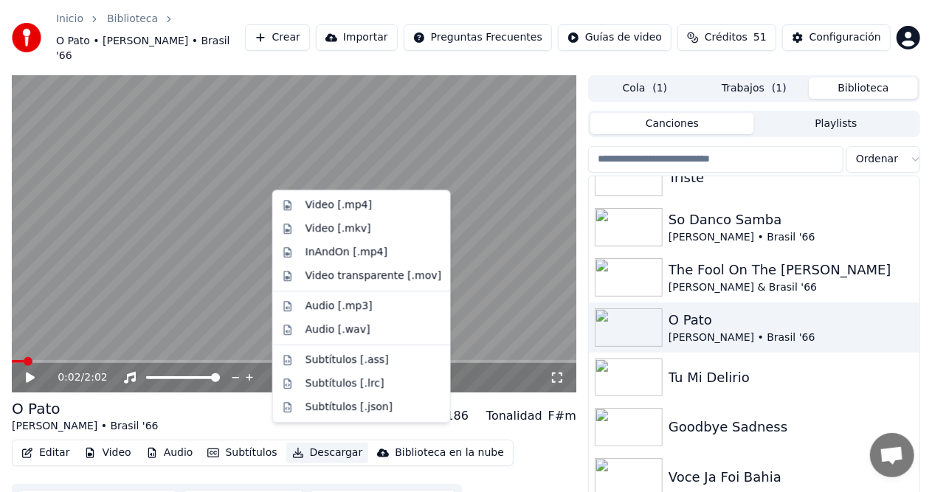
click at [334, 443] on button "Descargar" at bounding box center [327, 453] width 83 height 21
click at [368, 203] on div "Video [.mp4]" at bounding box center [373, 205] width 136 height 15
